Goal: Find specific fact: Find specific fact

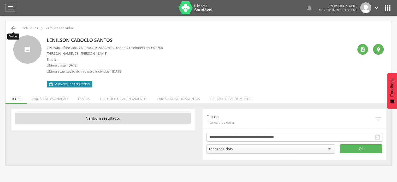
click at [11, 26] on icon "" at bounding box center [13, 28] width 6 height 6
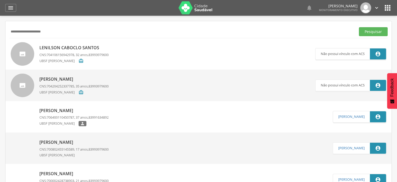
drag, startPoint x: 73, startPoint y: 29, endPoint x: 8, endPoint y: 41, distance: 66.2
click at [72, 34] on input "text" at bounding box center [181, 31] width 345 height 9
type input "**********"
click at [359, 27] on button "Pesquisar" at bounding box center [373, 31] width 29 height 9
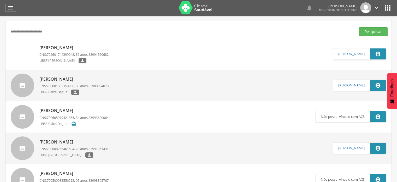
click at [56, 54] on span "702601744399048" at bounding box center [60, 54] width 27 height 5
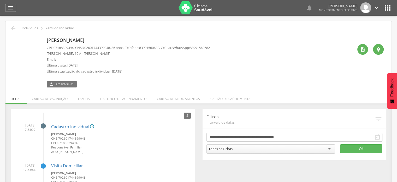
click at [13, 38] on img at bounding box center [13, 38] width 0 height 0
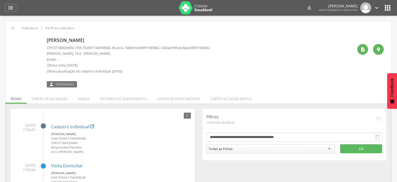
click at [13, 38] on img at bounding box center [13, 38] width 0 height 0
drag, startPoint x: 86, startPoint y: 47, endPoint x: 115, endPoint y: 48, distance: 28.5
click at [115, 48] on p "CPF: 07188329494 , CNS: [PHONE_NUMBER] , 36 anos, Telefone: [PHONE_NUMBER] , Ce…" at bounding box center [128, 47] width 163 height 5
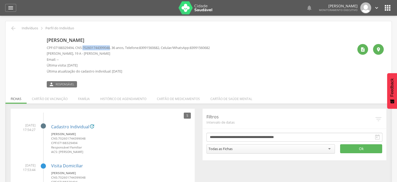
copy span "702601744399048"
